Goal: Information Seeking & Learning: Learn about a topic

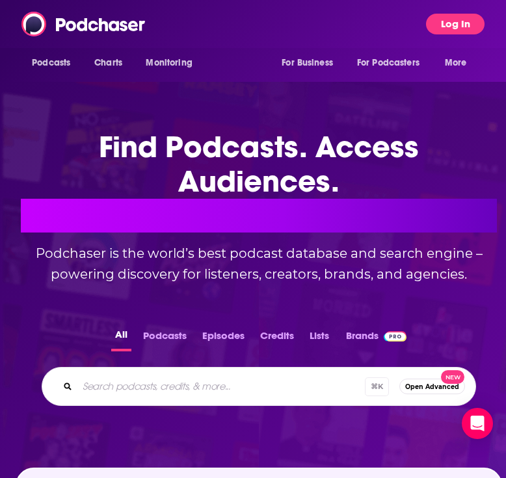
click at [457, 23] on button "Log In" at bounding box center [455, 24] width 58 height 21
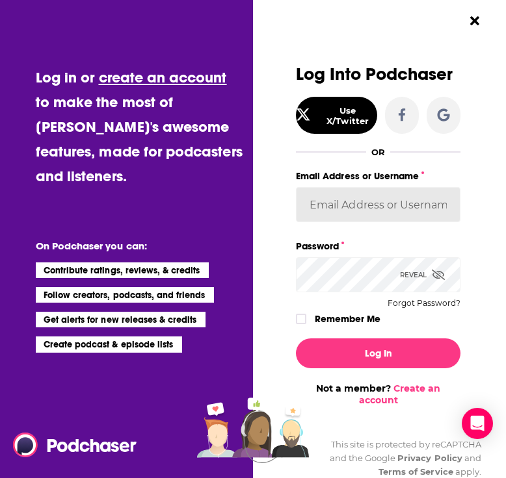
type input "DaveReddy"
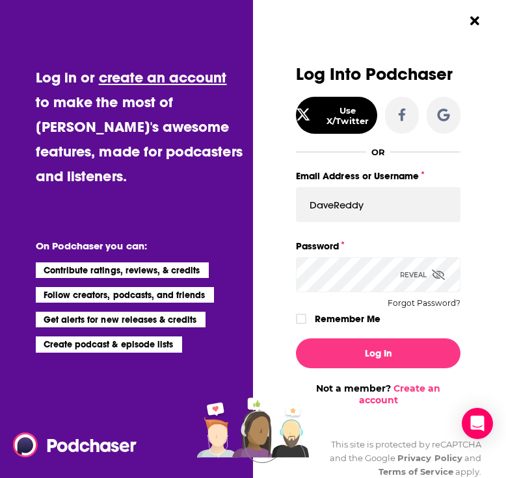
click at [378, 353] on button "Log In" at bounding box center [378, 354] width 164 height 30
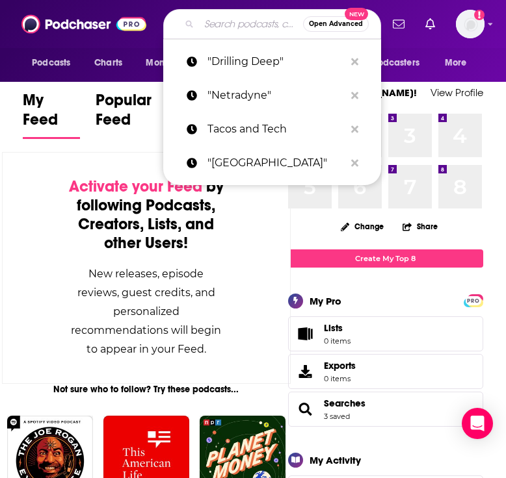
click at [227, 29] on input "Search podcasts, credits, & more..." at bounding box center [251, 24] width 104 height 21
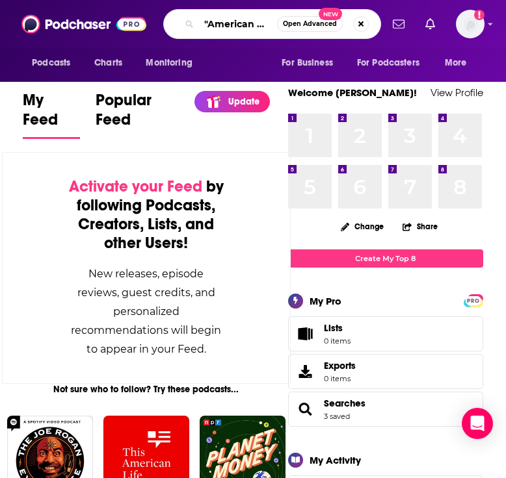
type input ""American Building""
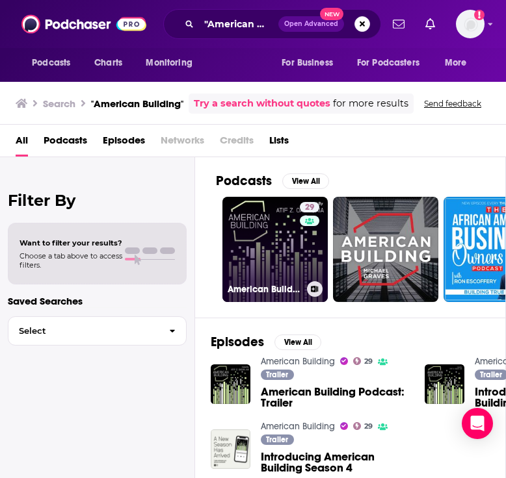
click at [289, 227] on link "29 American Building" at bounding box center [274, 249] width 105 height 105
